Goal: Check status: Check status

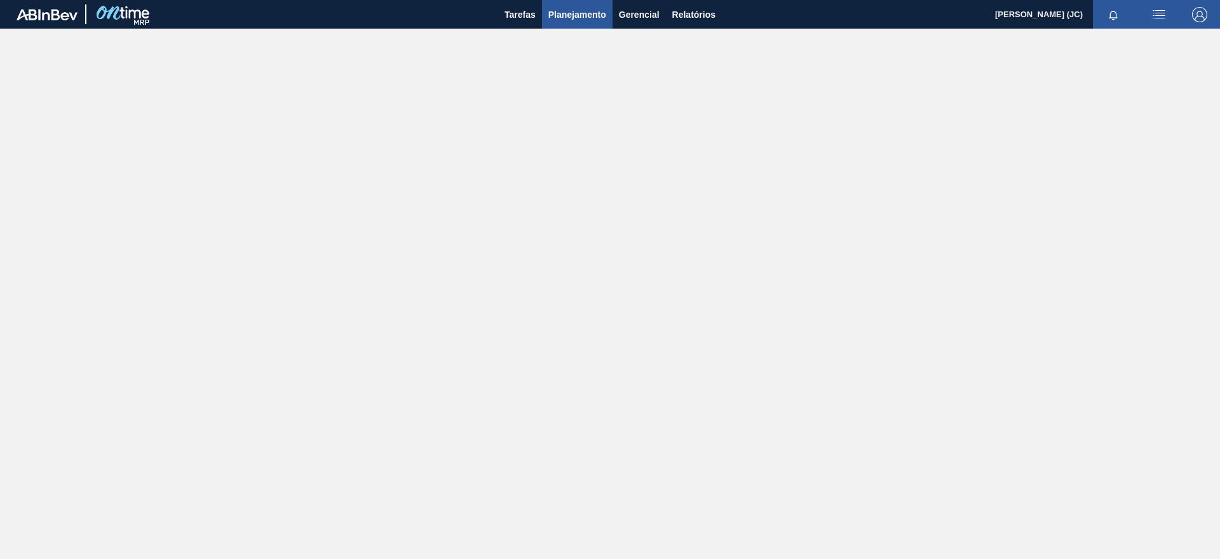
click at [594, 12] on span "Planejamento" at bounding box center [577, 14] width 58 height 15
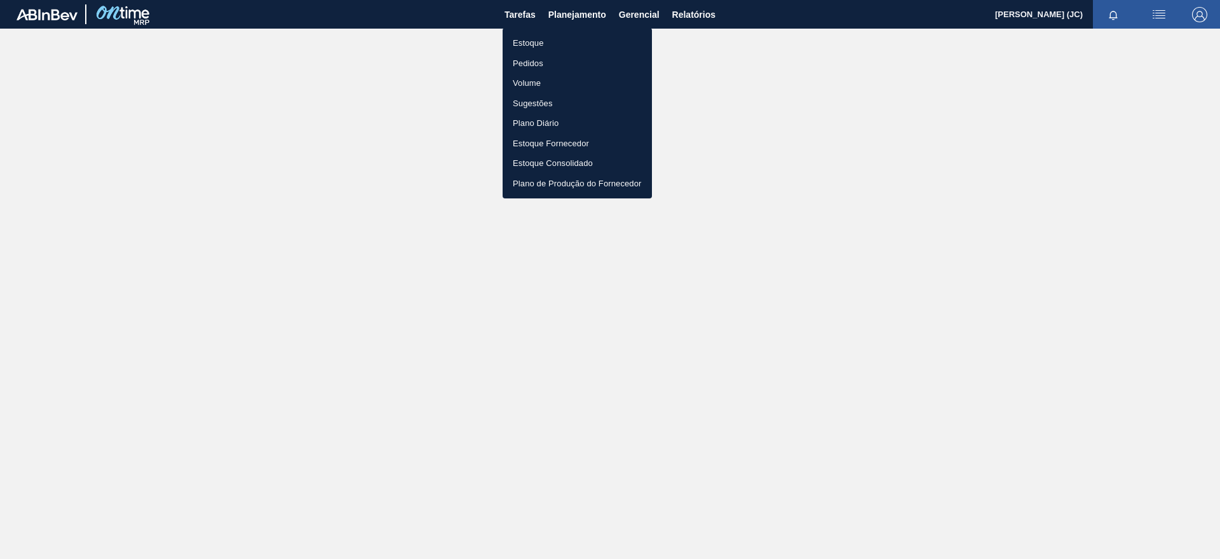
click at [564, 34] on li "Estoque" at bounding box center [577, 43] width 149 height 20
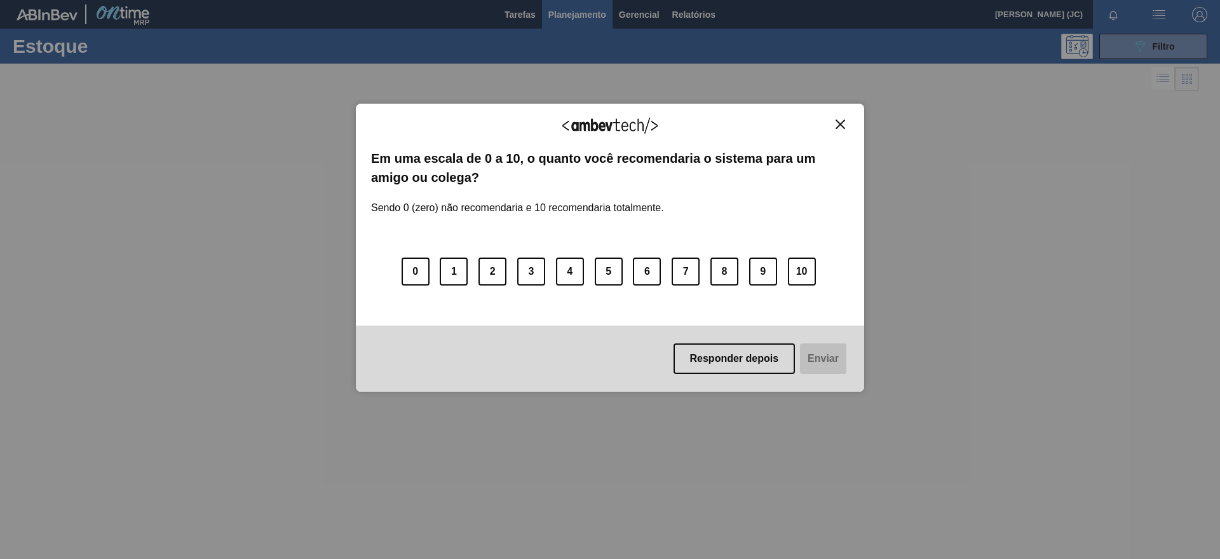
click at [840, 119] on img "Close" at bounding box center [841, 124] width 10 height 10
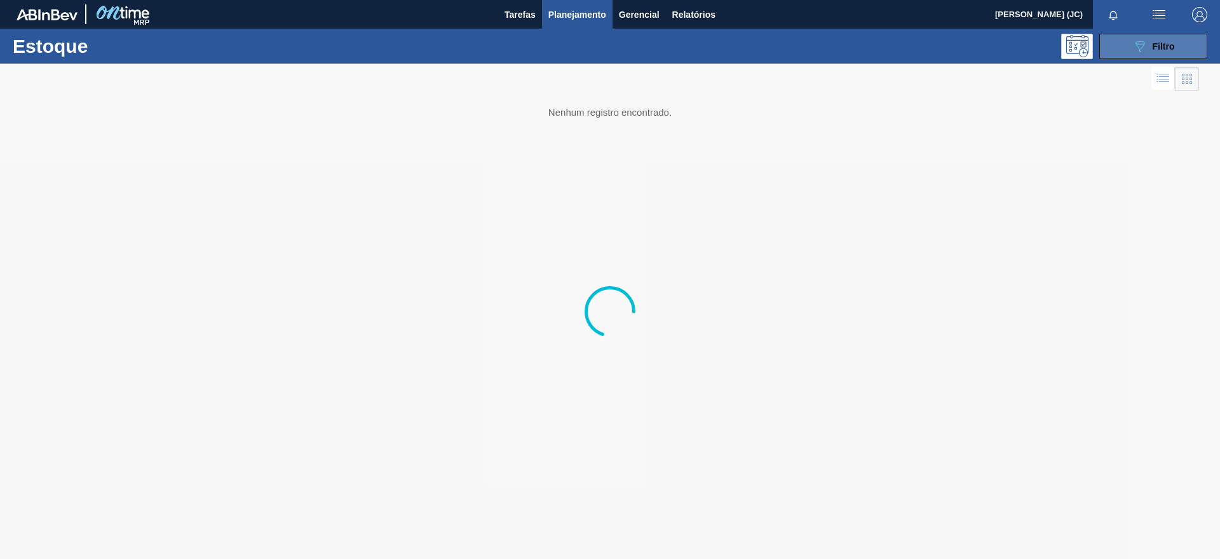
click at [1134, 43] on icon "089F7B8B-B2A5-4AFE-B5C0-19BA573D28AC" at bounding box center [1139, 46] width 15 height 15
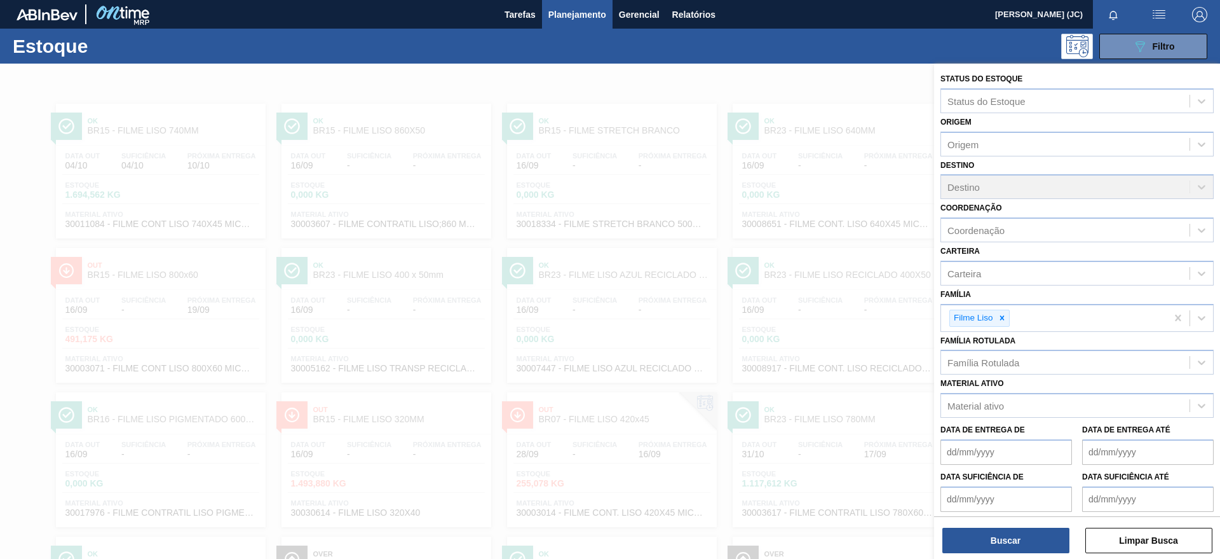
click at [1001, 318] on icon at bounding box center [1002, 318] width 4 height 4
click at [993, 409] on div "Material ativo" at bounding box center [1065, 402] width 248 height 18
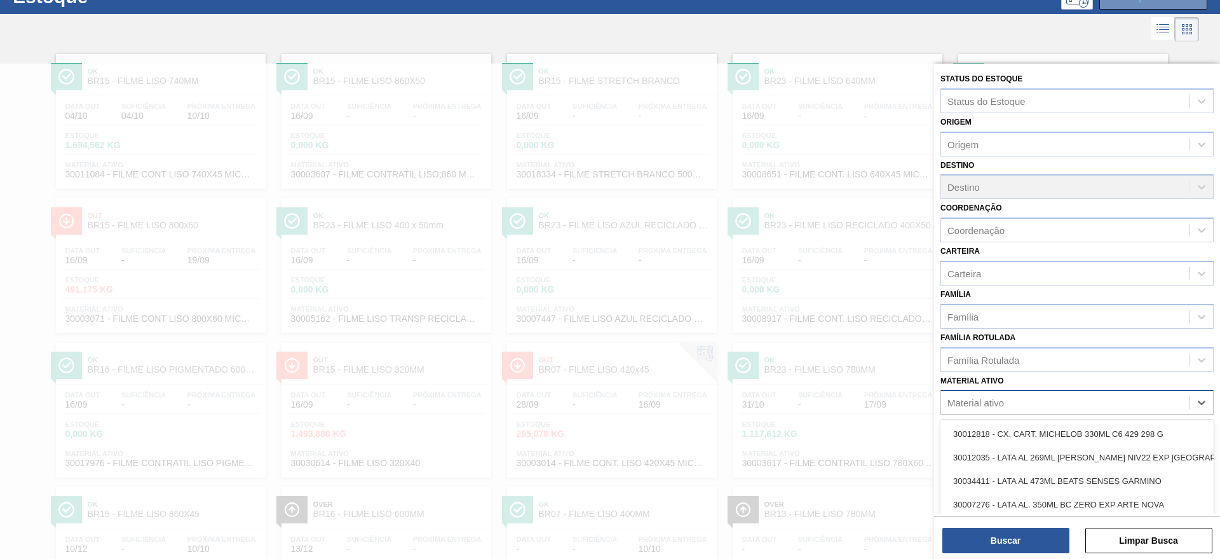
scroll to position [57, 0]
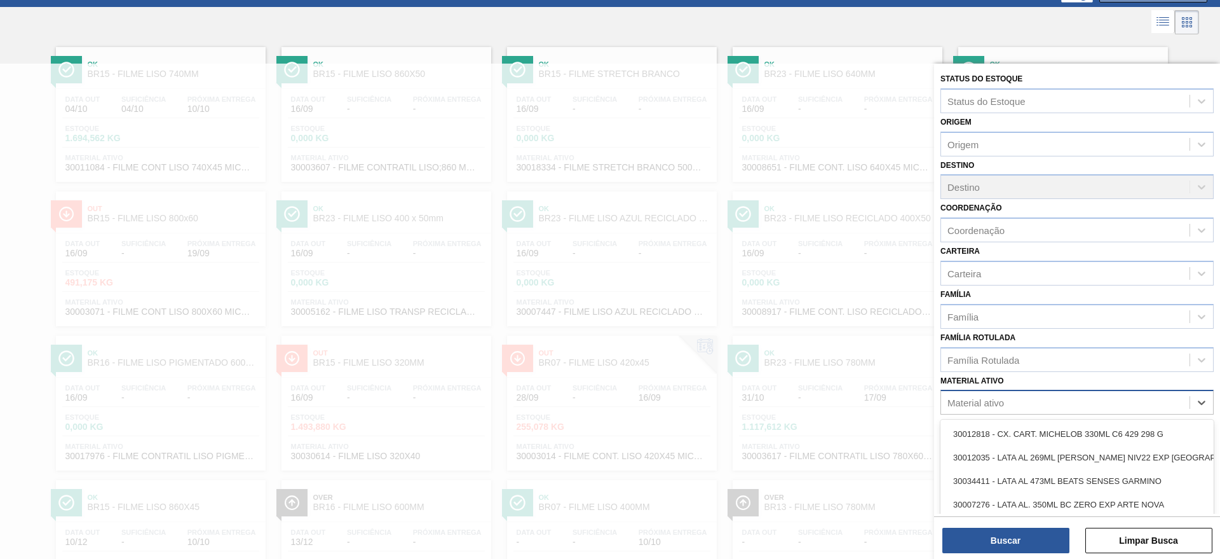
paste ativo "30002876"
type ativo "30002876"
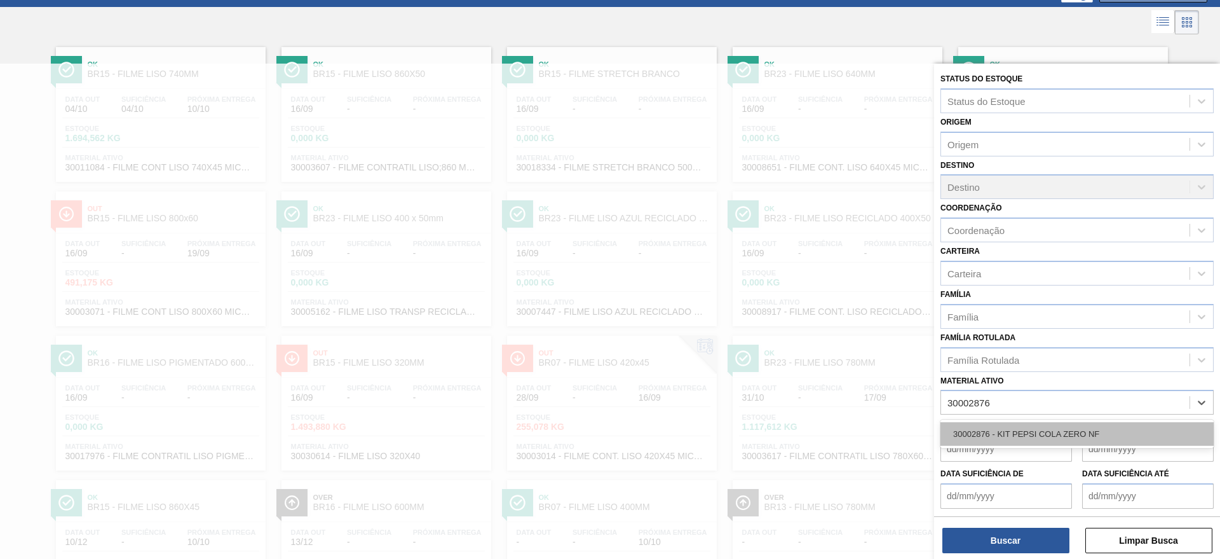
click at [1017, 433] on div "30002876 - KIT PEPSI COLA ZERO NF" at bounding box center [1077, 434] width 273 height 24
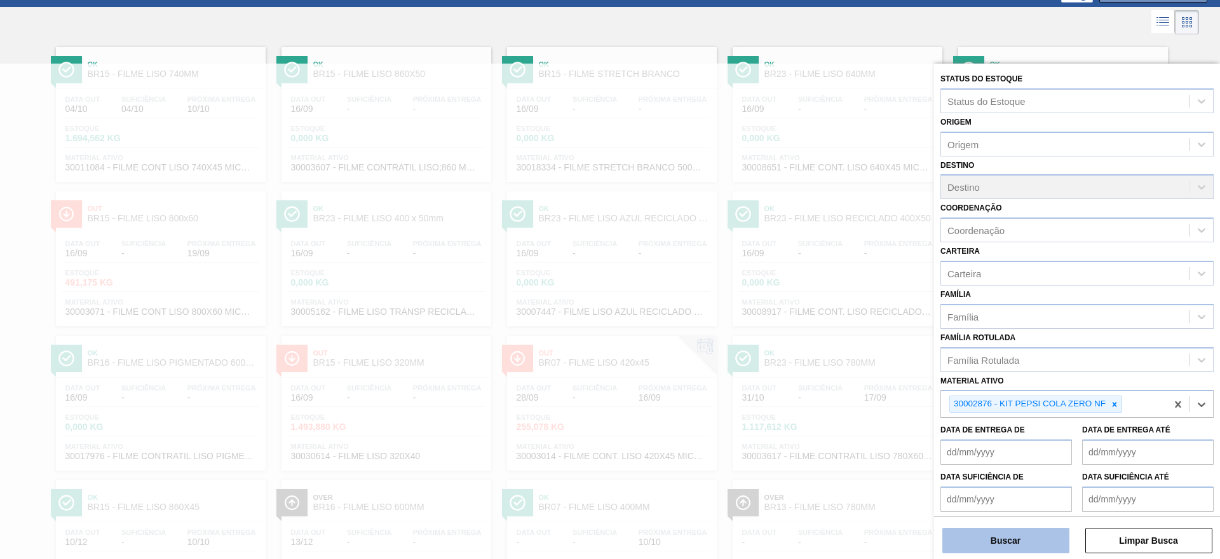
click at [1034, 543] on button "Buscar" at bounding box center [1005, 539] width 127 height 25
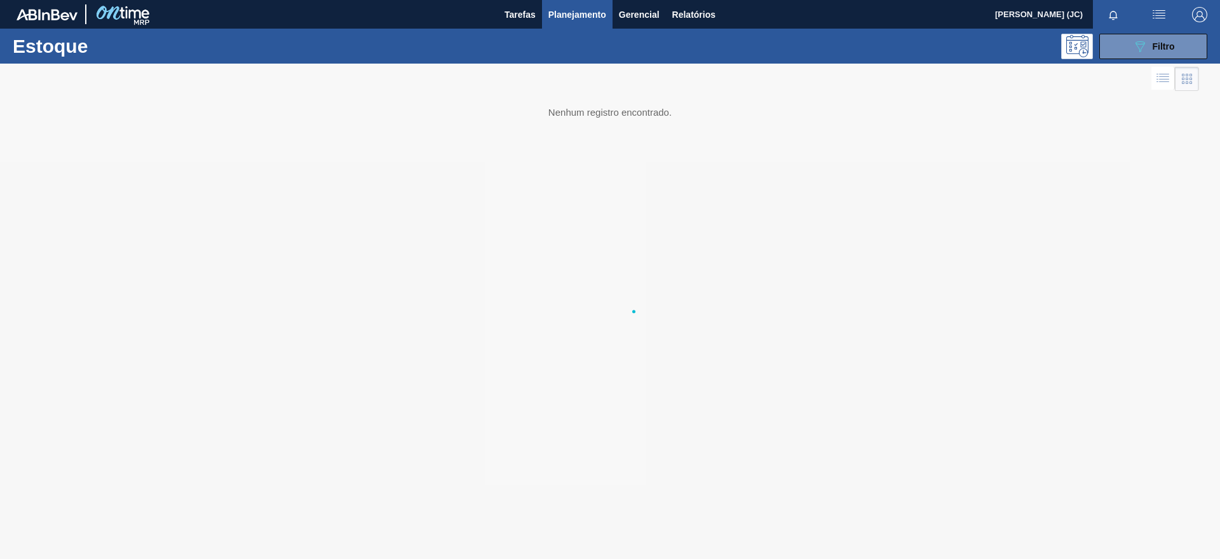
scroll to position [0, 0]
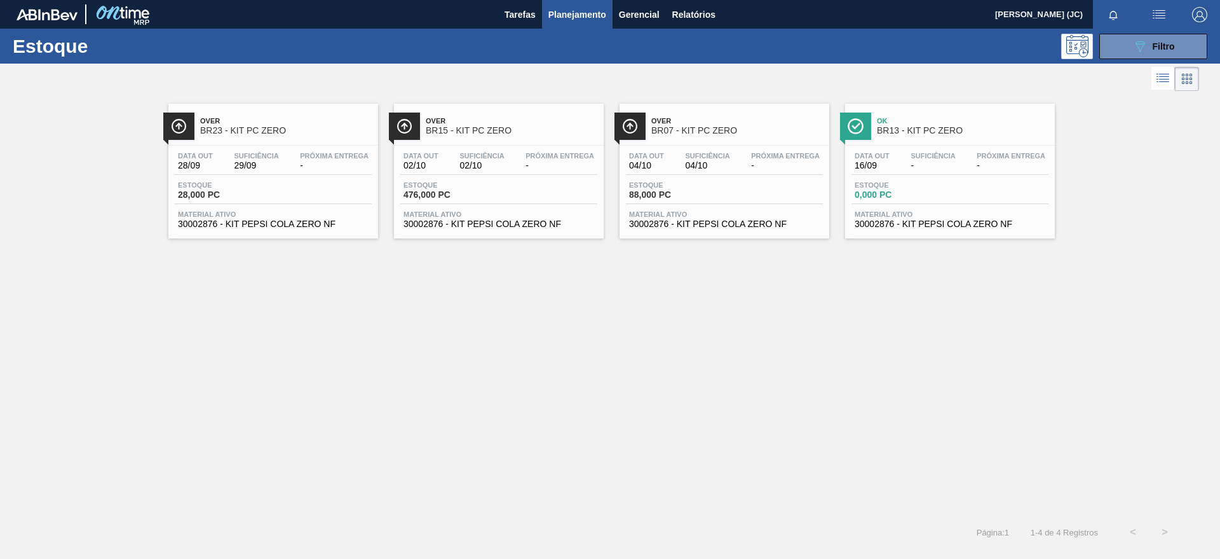
click at [461, 213] on span "Material ativo" at bounding box center [499, 214] width 191 height 8
